Goal: Task Accomplishment & Management: Manage account settings

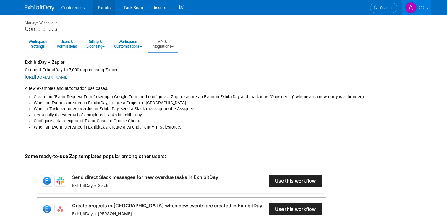
click at [103, 9] on link "Events" at bounding box center [104, 7] width 22 height 15
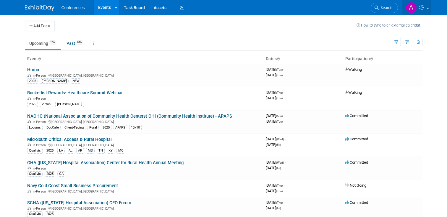
click at [429, 9] on link at bounding box center [416, 7] width 29 height 15
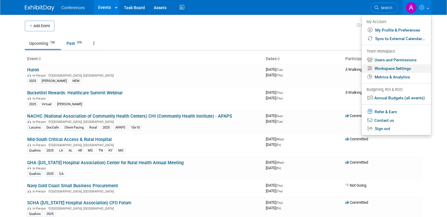
click at [403, 69] on link "Workspace Settings" at bounding box center [395, 68] width 69 height 9
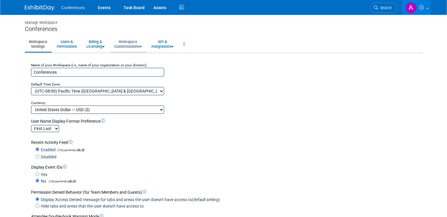
click at [128, 49] on link "Workspace Customizations" at bounding box center [127, 44] width 35 height 14
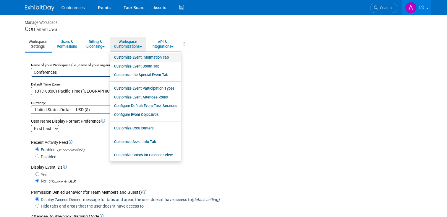
click at [174, 57] on link "Customize Event Information Tab" at bounding box center [145, 57] width 71 height 9
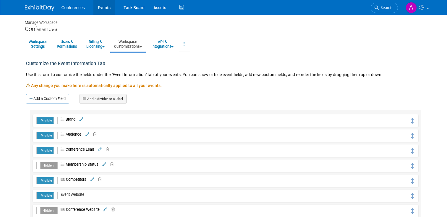
click at [102, 5] on link "Events" at bounding box center [104, 7] width 22 height 15
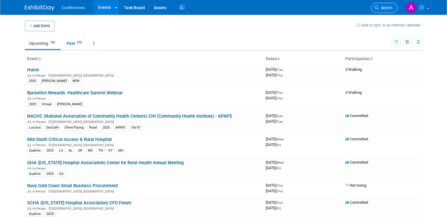
click at [383, 8] on span "Search" at bounding box center [385, 8] width 14 height 4
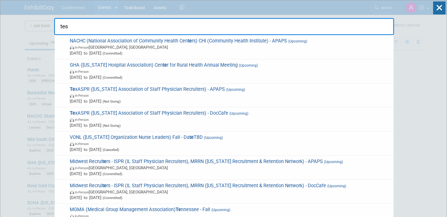
type input "test"
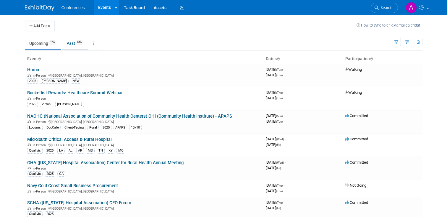
click at [74, 40] on link "Past 976" at bounding box center [75, 43] width 26 height 11
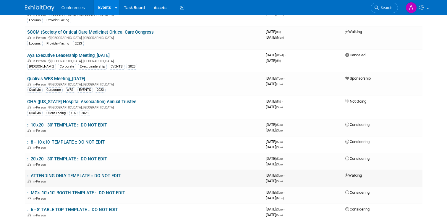
scroll to position [22534, 0]
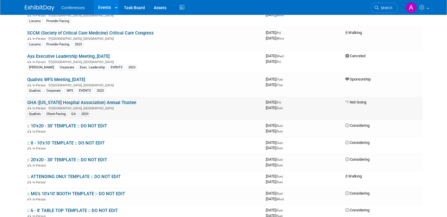
click at [123, 100] on link "GHA ([US_STATE] Hospital Association) Annual Trustee" at bounding box center [81, 102] width 109 height 5
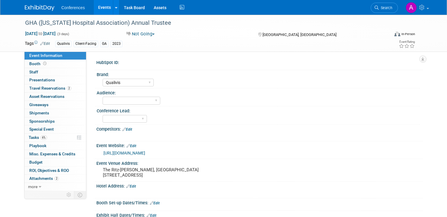
select select "Qualivis"
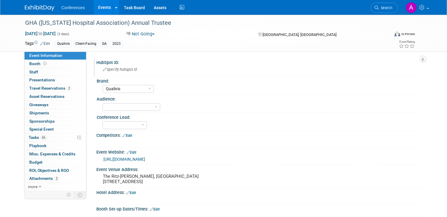
click at [128, 70] on span "Specify hubspot id" at bounding box center [120, 69] width 34 height 4
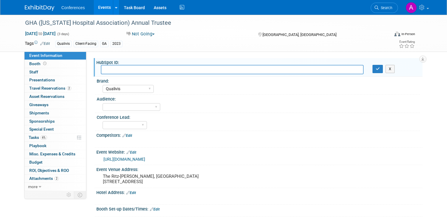
click at [168, 51] on div "GHA ([US_STATE] Hospital Association) Annual Trustee [DATE] to [DATE] (3 days) …" at bounding box center [223, 33] width 406 height 37
click at [144, 125] on select "[PERSON_NAME] [PERSON_NAME] [PERSON_NAME] Sophie [PERSON_NAME]" at bounding box center [124, 125] width 44 height 8
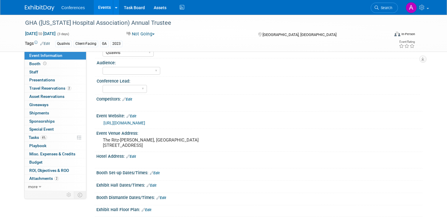
scroll to position [38, 0]
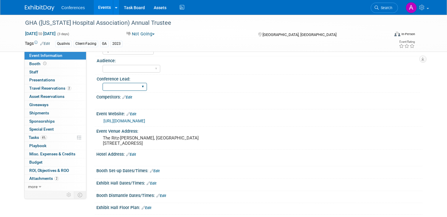
click at [142, 84] on select "[PERSON_NAME] [PERSON_NAME] [PERSON_NAME] Sophie [PERSON_NAME]" at bounding box center [124, 87] width 44 height 8
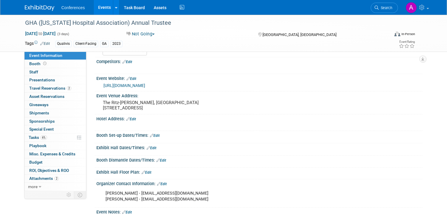
scroll to position [0, 0]
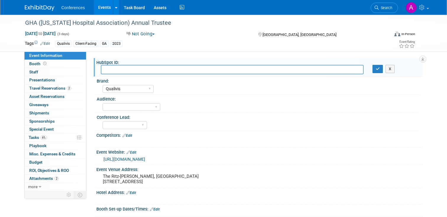
click at [203, 84] on div "Aya Bespoke Corporate [PERSON_NAME] DocCafe Education Government Services Locum…" at bounding box center [260, 88] width 317 height 9
click at [195, 48] on div "Tags Edit Qualivis Client-Facing GA 2023 Event Rating" at bounding box center [219, 45] width 399 height 10
